Goal: Navigation & Orientation: Find specific page/section

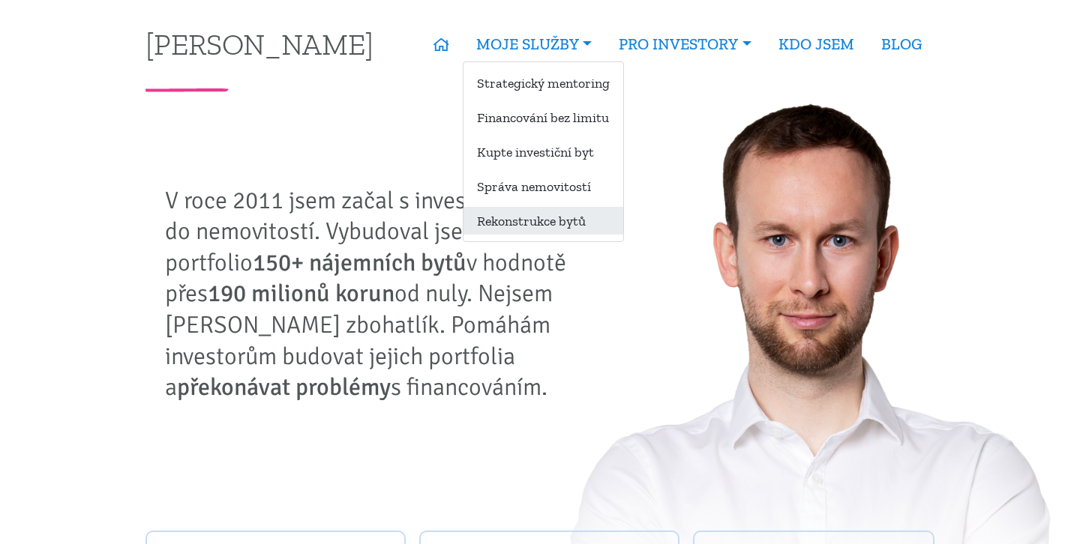
click at [518, 217] on link "Rekonstrukce bytů" at bounding box center [543, 221] width 160 height 28
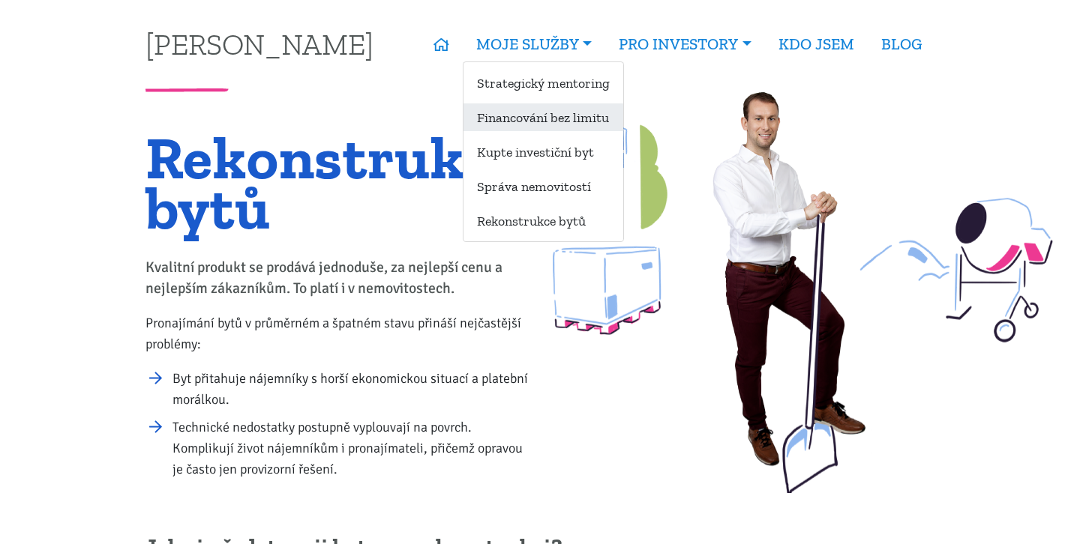
click at [506, 123] on link "Financování bez limitu" at bounding box center [543, 117] width 160 height 28
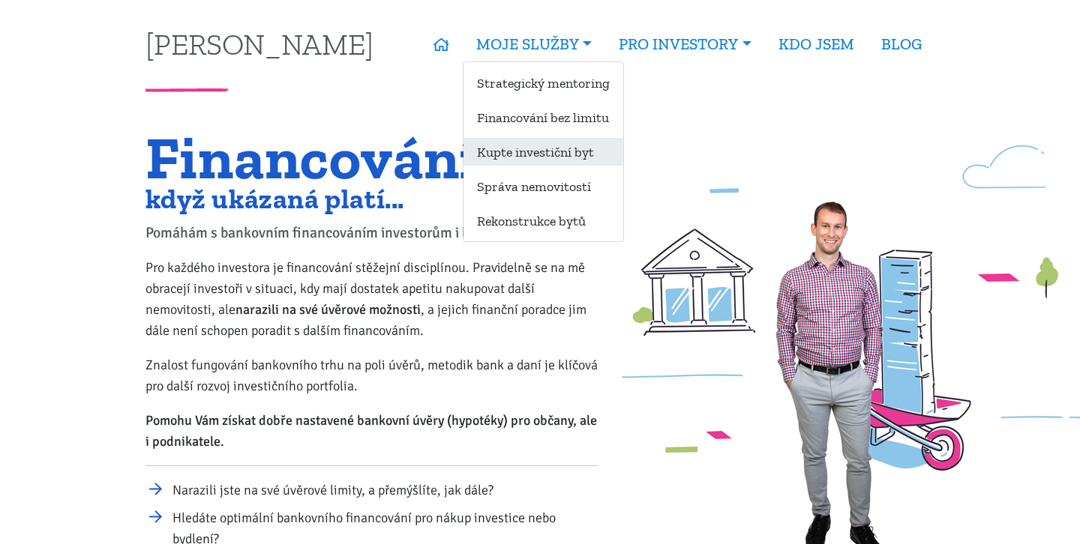
click at [526, 147] on link "Kupte investiční byt" at bounding box center [543, 152] width 160 height 28
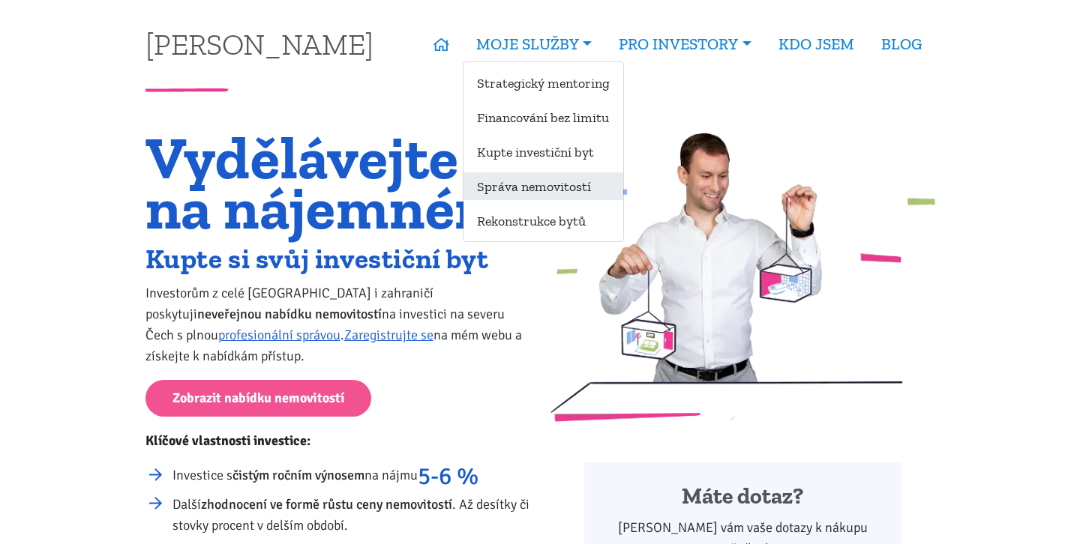
click at [555, 190] on link "Správa nemovitostí" at bounding box center [543, 186] width 160 height 28
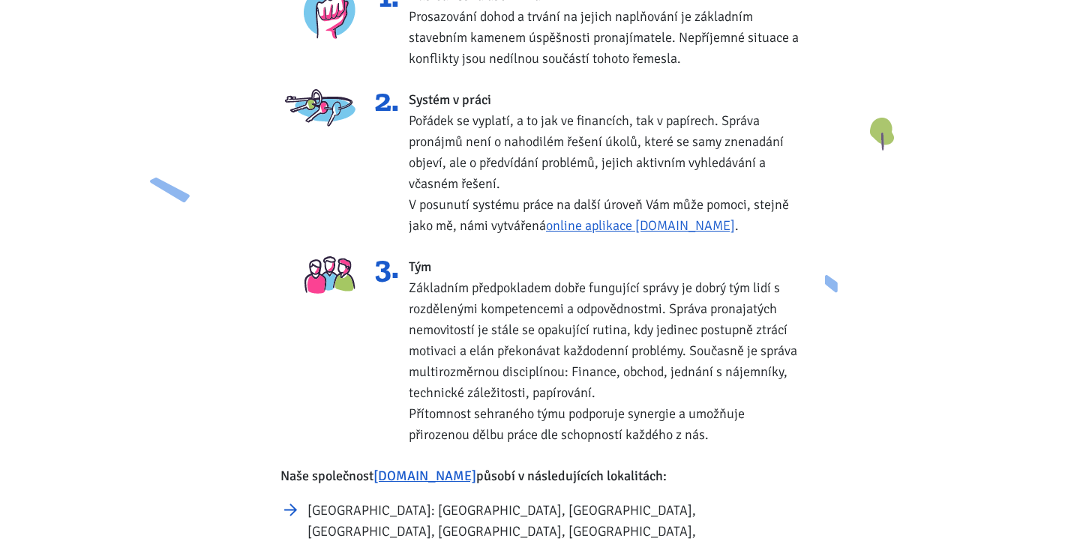
scroll to position [688, 0]
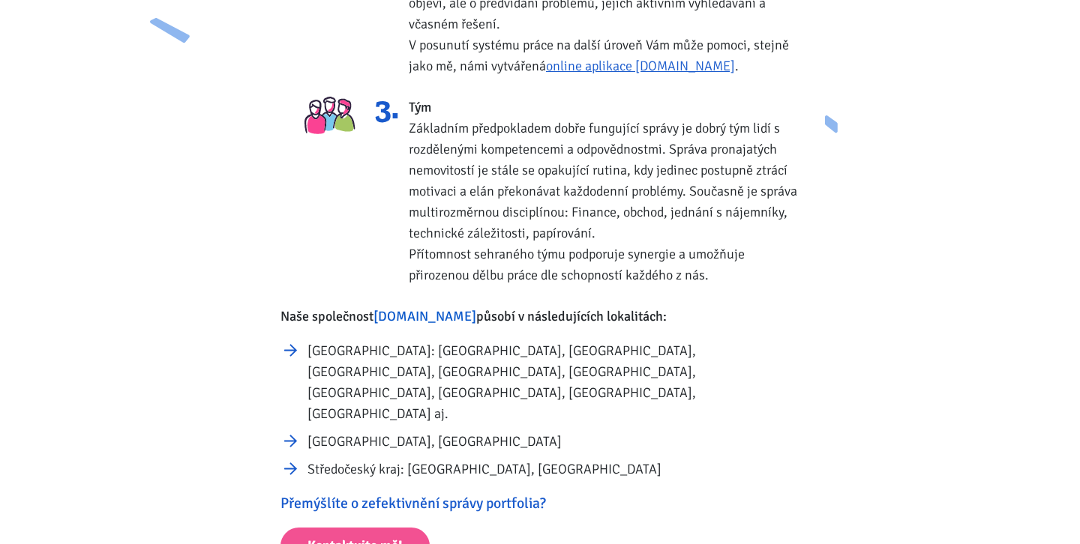
click at [428, 320] on link "[DOMAIN_NAME]" at bounding box center [424, 316] width 103 height 16
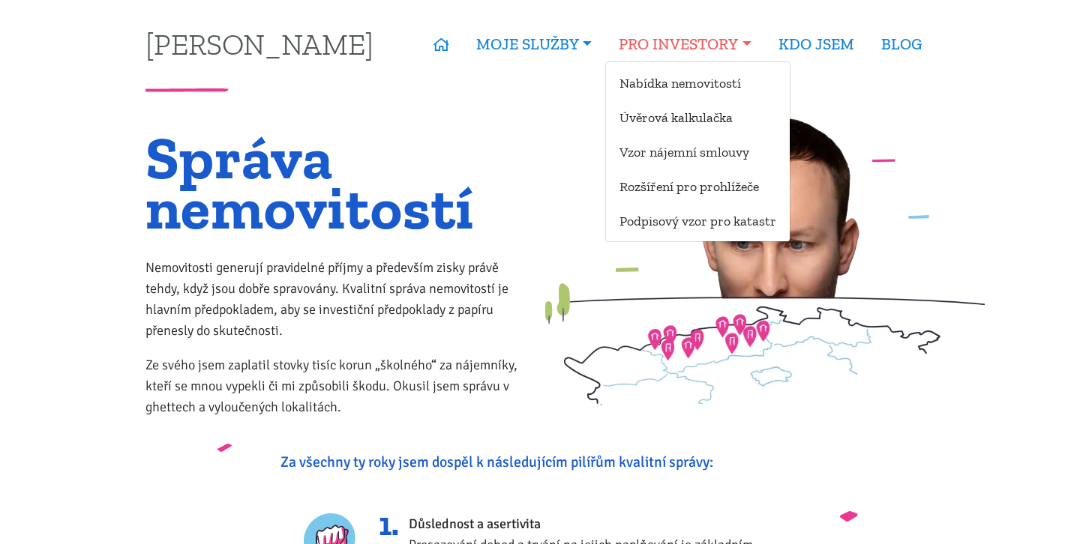
scroll to position [0, 0]
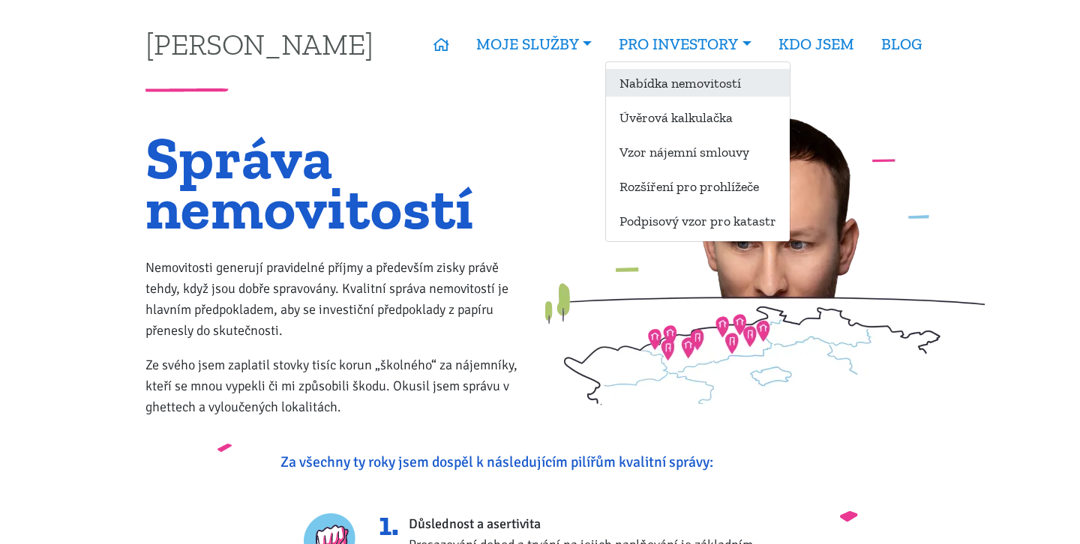
click at [661, 83] on link "Nabídka nemovitostí" at bounding box center [698, 83] width 184 height 28
